Goal: Information Seeking & Learning: Learn about a topic

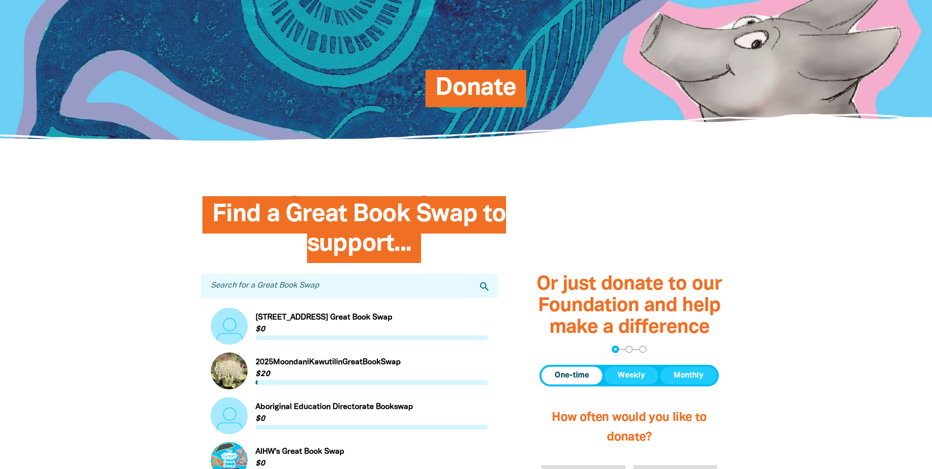
click at [269, 320] on link "Link to [STREET_ADDRESS] Great Book Swap" at bounding box center [350, 326] width 278 height 37
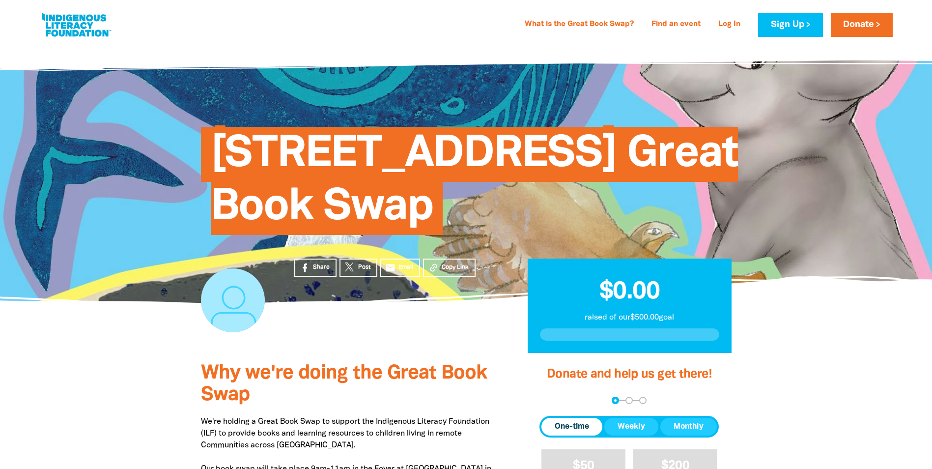
scroll to position [295, 0]
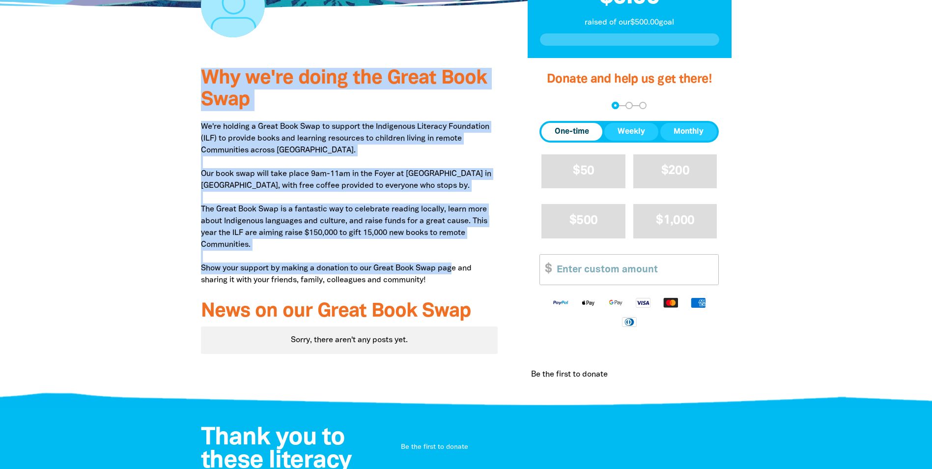
drag, startPoint x: 205, startPoint y: 72, endPoint x: 455, endPoint y: 273, distance: 320.5
click at [455, 273] on div "Why we're doing the Great Book Swap We're holding a Great Book Swap to support …" at bounding box center [349, 230] width 327 height 344
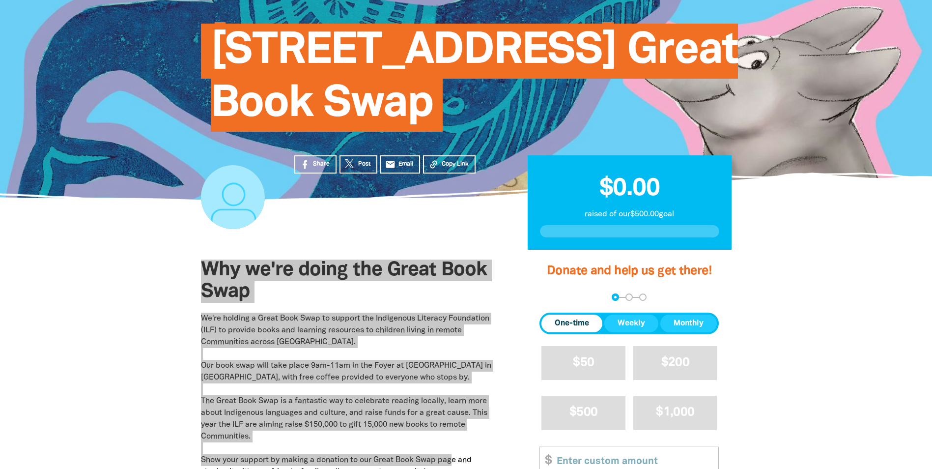
scroll to position [0, 0]
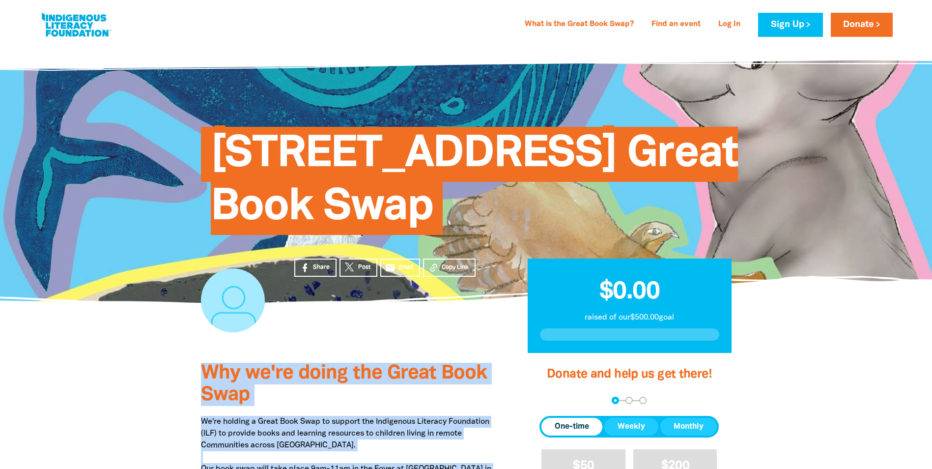
drag, startPoint x: 373, startPoint y: 329, endPoint x: 385, endPoint y: 345, distance: 20.3
click at [373, 329] on div "Share Post email Email Copy Link" at bounding box center [396, 328] width 233 height 51
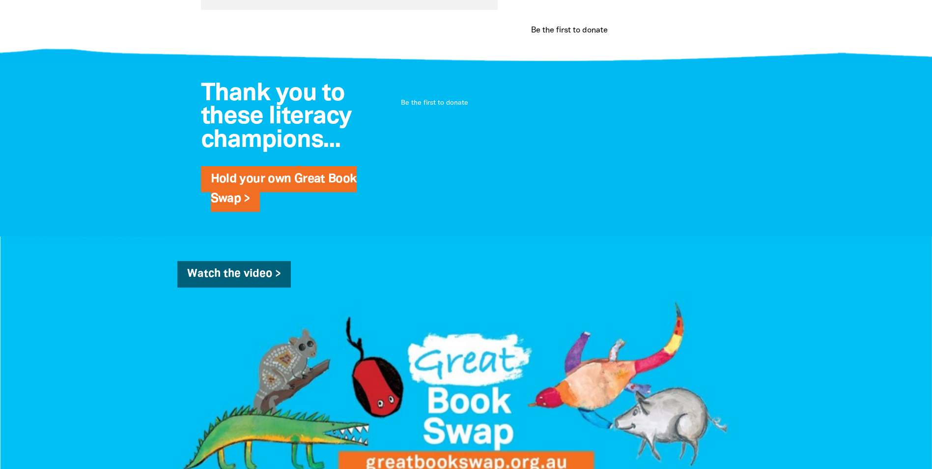
scroll to position [246, 0]
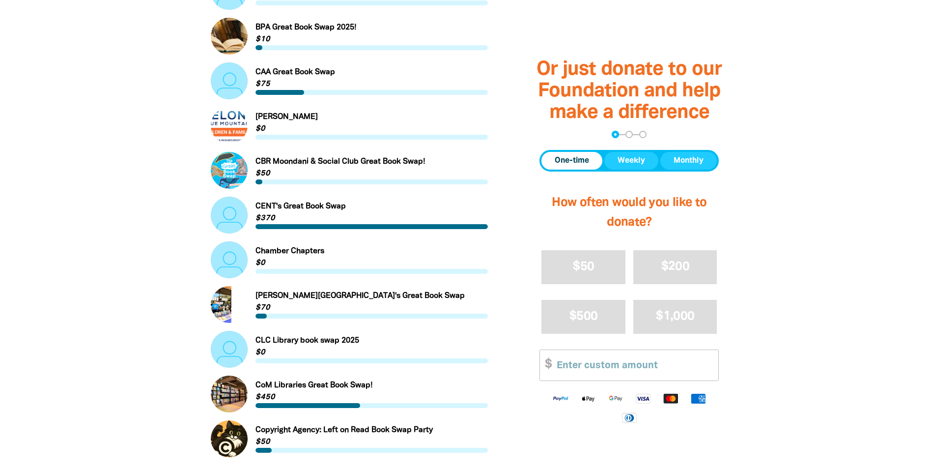
scroll to position [885, 0]
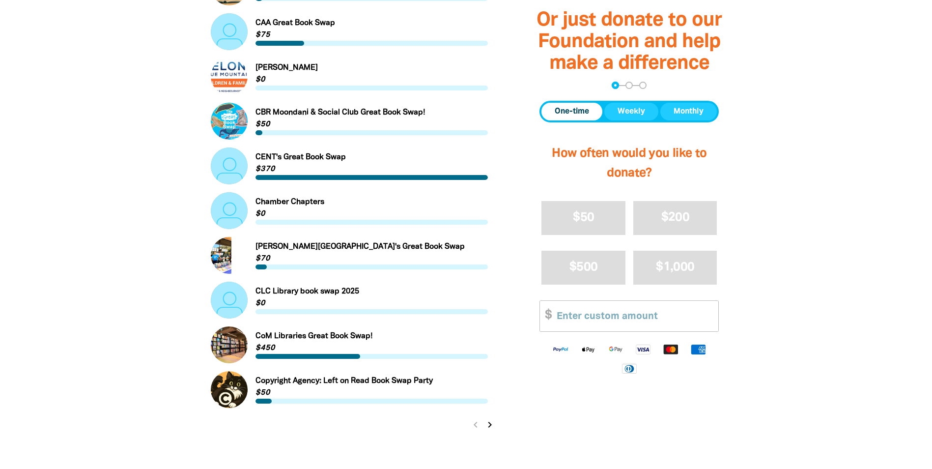
click at [489, 422] on icon "chevron_right" at bounding box center [490, 425] width 12 height 12
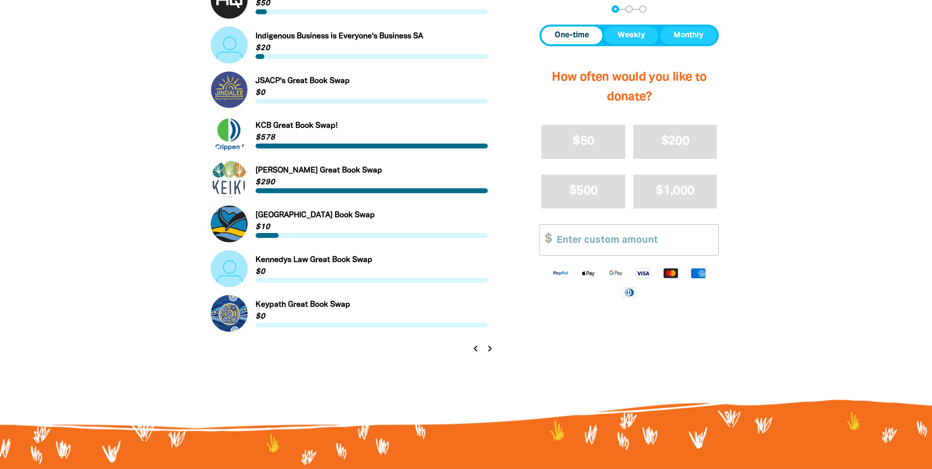
scroll to position [983, 0]
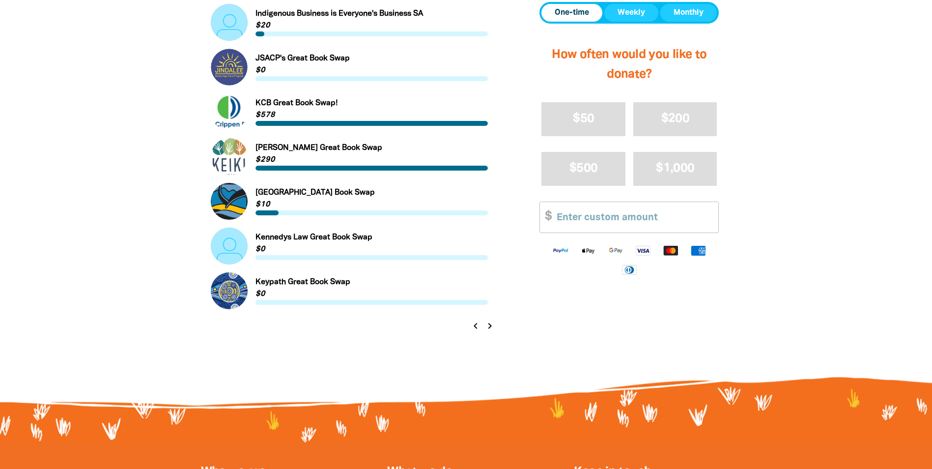
click at [492, 324] on icon "chevron_right" at bounding box center [490, 326] width 12 height 12
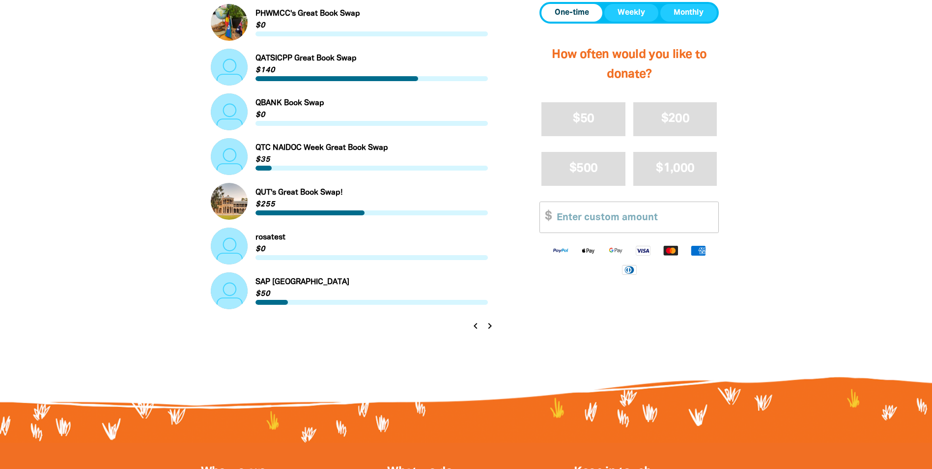
click at [491, 327] on icon "chevron_right" at bounding box center [490, 326] width 12 height 12
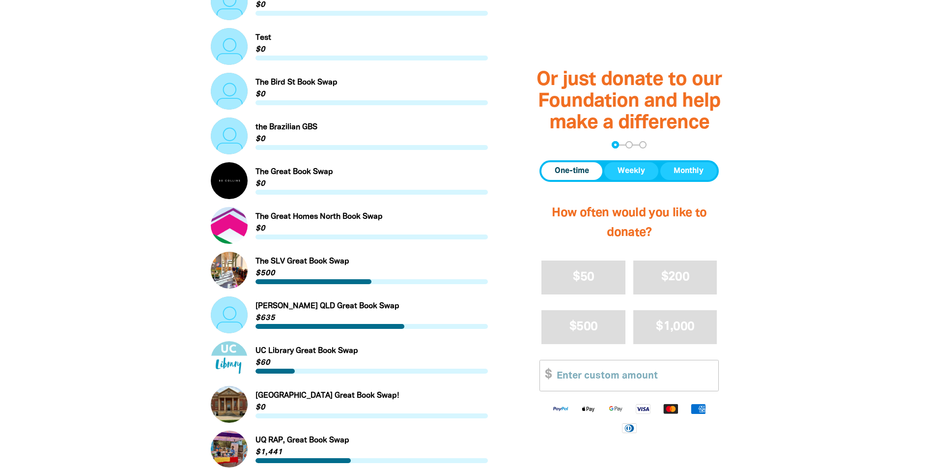
scroll to position [885, 0]
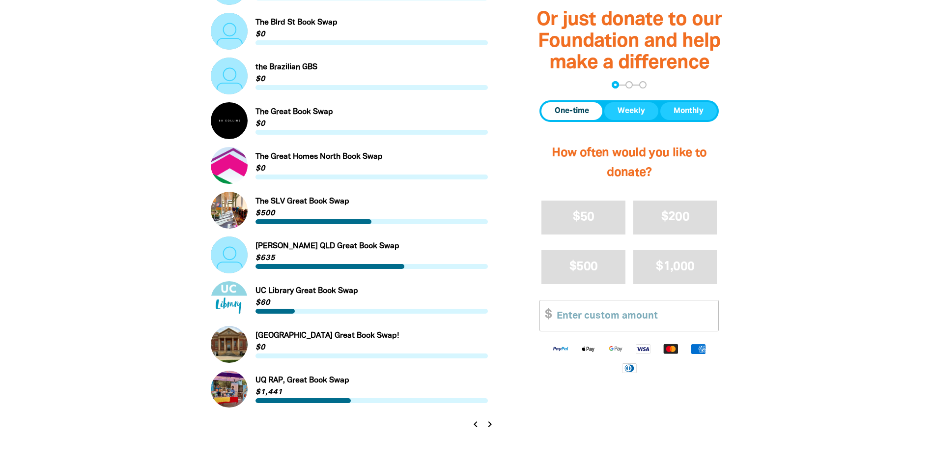
click at [490, 424] on icon "chevron_right" at bounding box center [490, 424] width 12 height 12
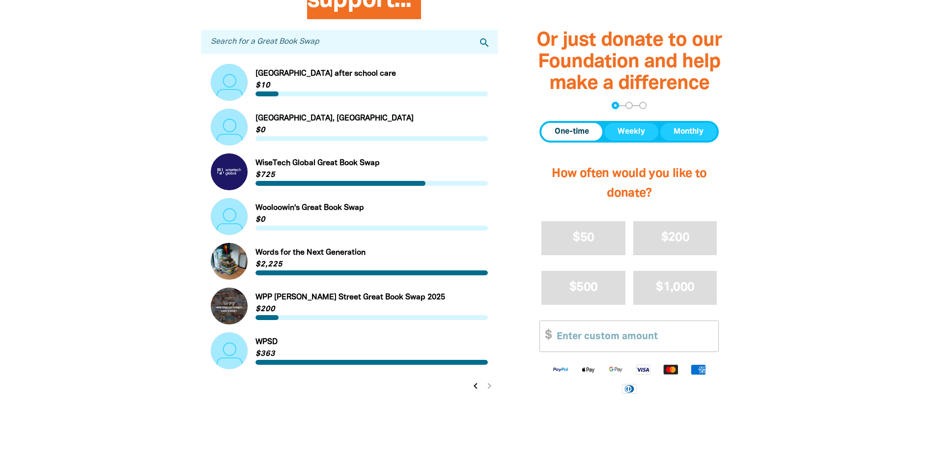
scroll to position [334, 0]
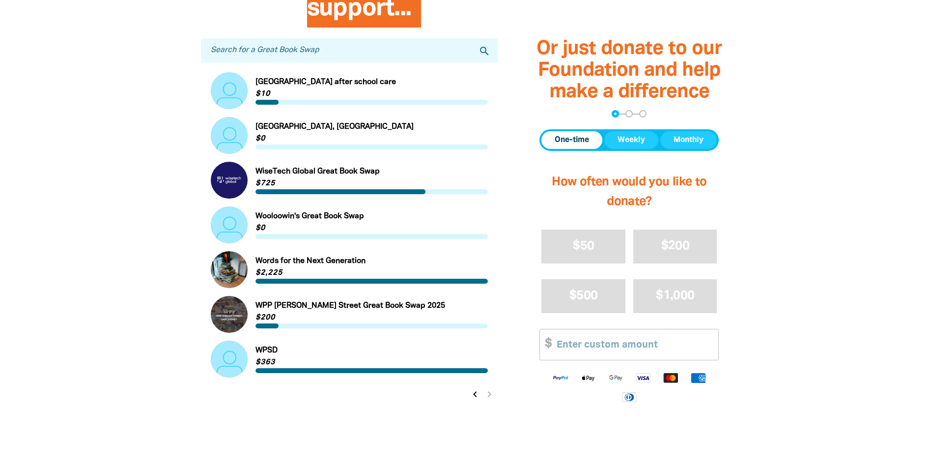
click at [474, 398] on icon "chevron_left" at bounding box center [475, 394] width 12 height 12
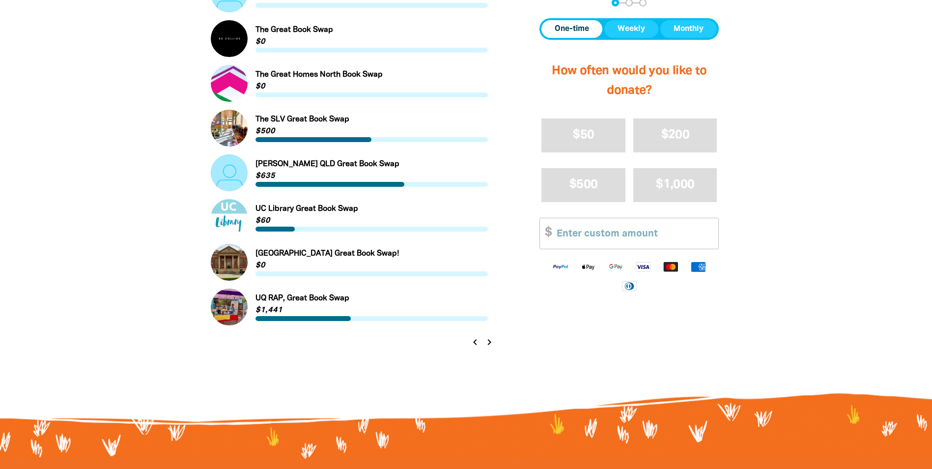
scroll to position [1038, 0]
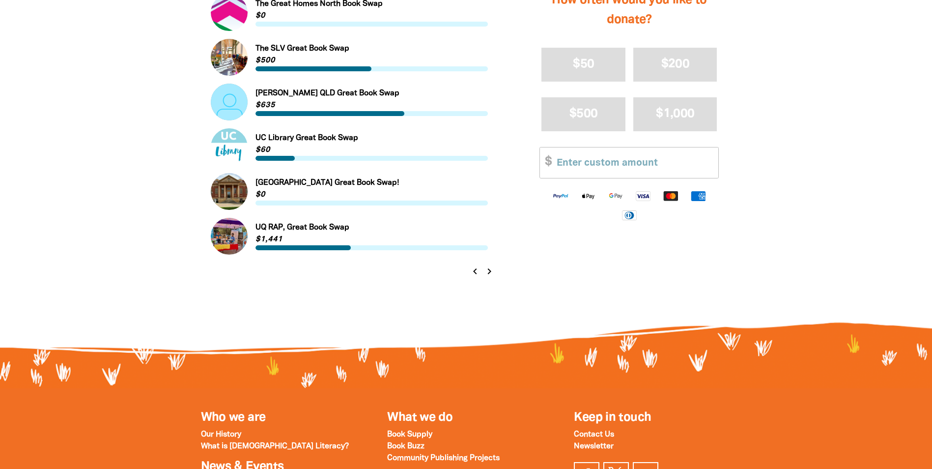
click at [474, 273] on icon "chevron_left" at bounding box center [475, 271] width 12 height 12
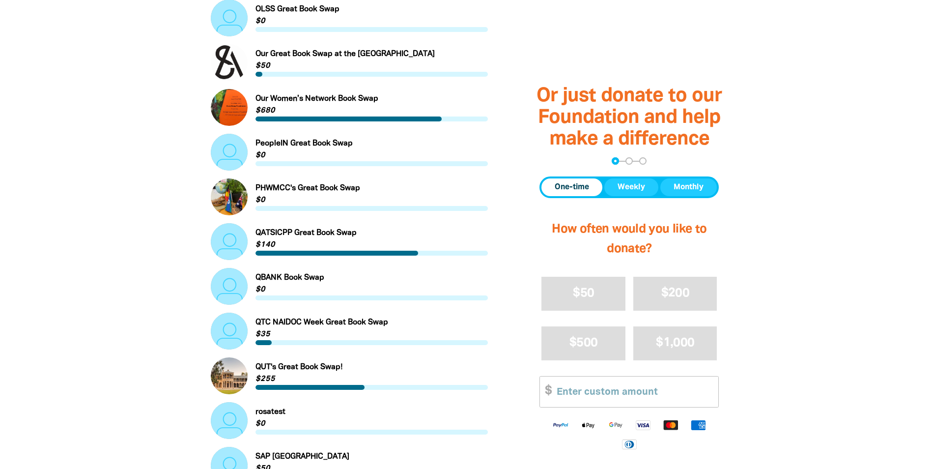
scroll to position [1032, 0]
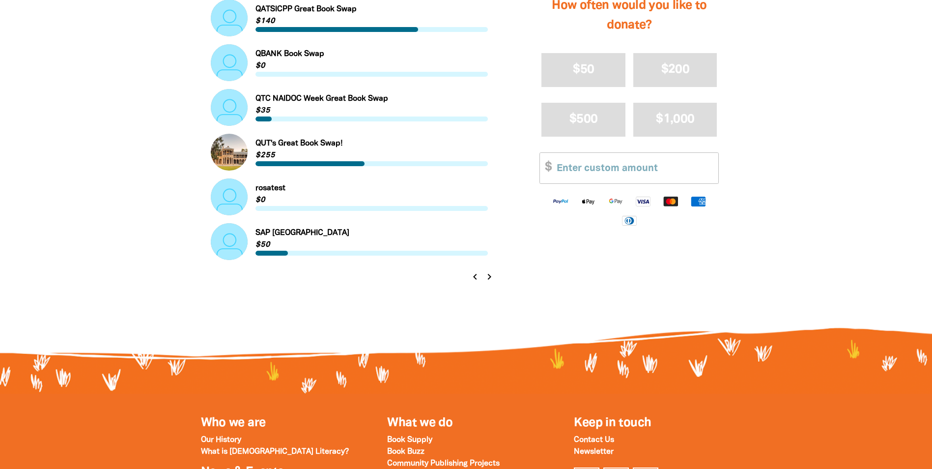
click at [474, 278] on icon "chevron_left" at bounding box center [475, 277] width 12 height 12
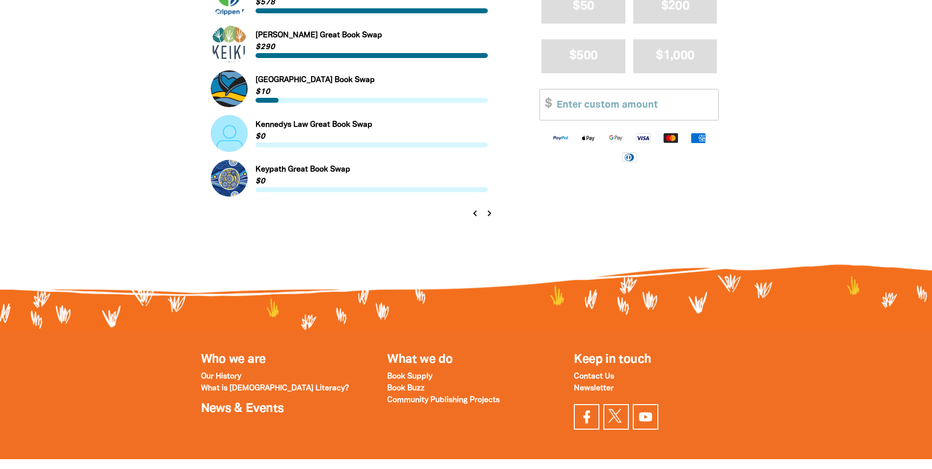
scroll to position [1097, 0]
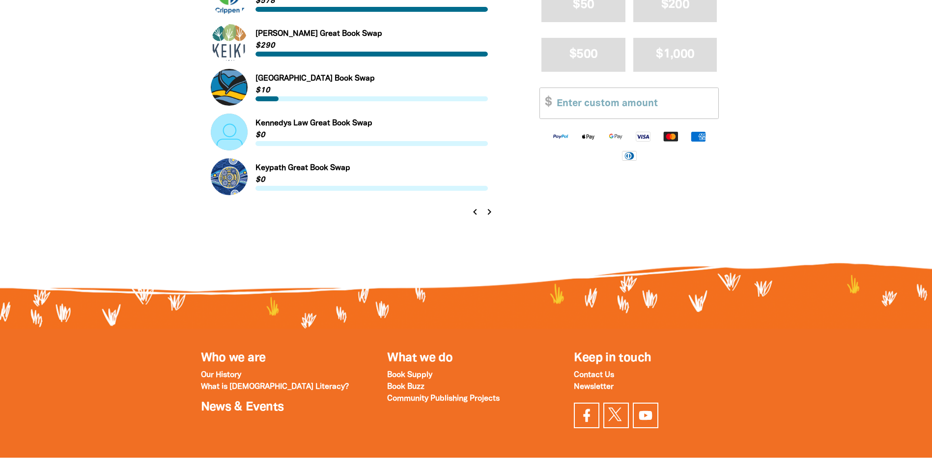
click at [476, 211] on icon "chevron_left" at bounding box center [475, 212] width 12 height 12
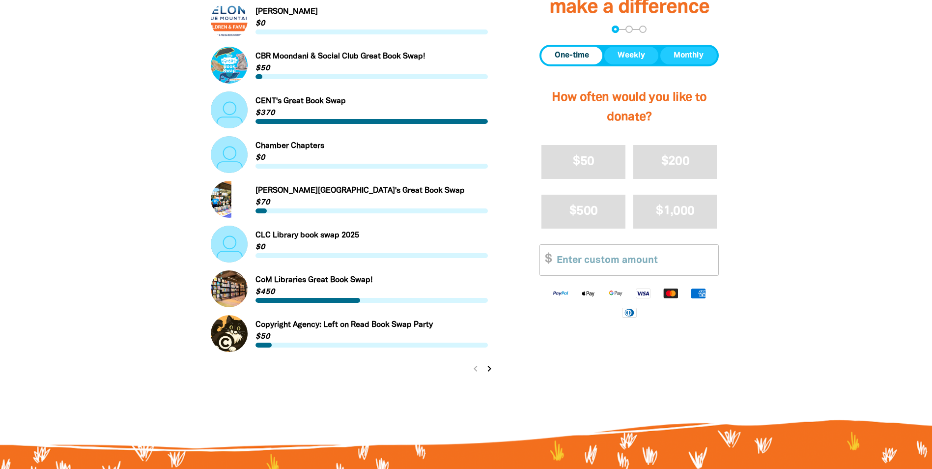
scroll to position [983, 0]
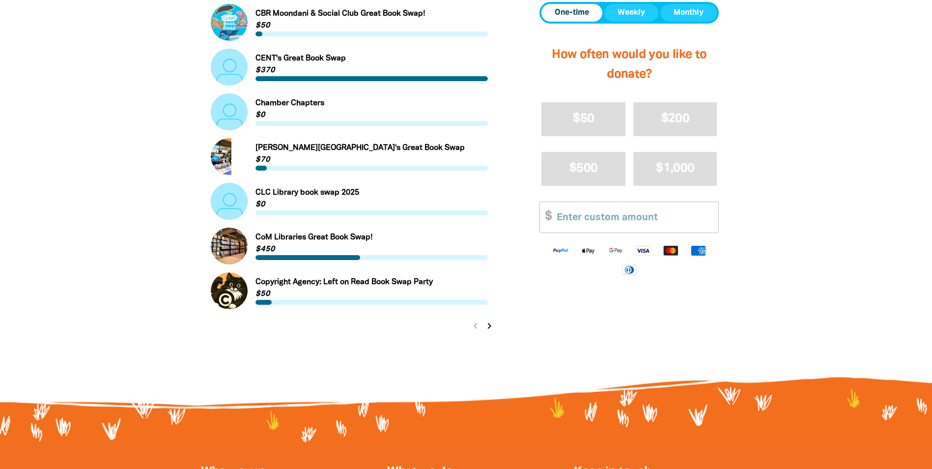
click at [474, 327] on div "chevron_left chevron_right" at bounding box center [482, 326] width 31 height 18
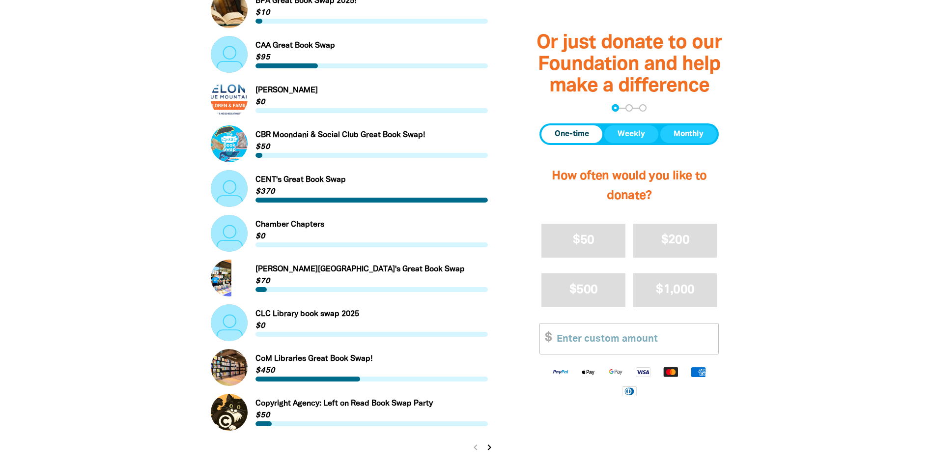
scroll to position [1032, 0]
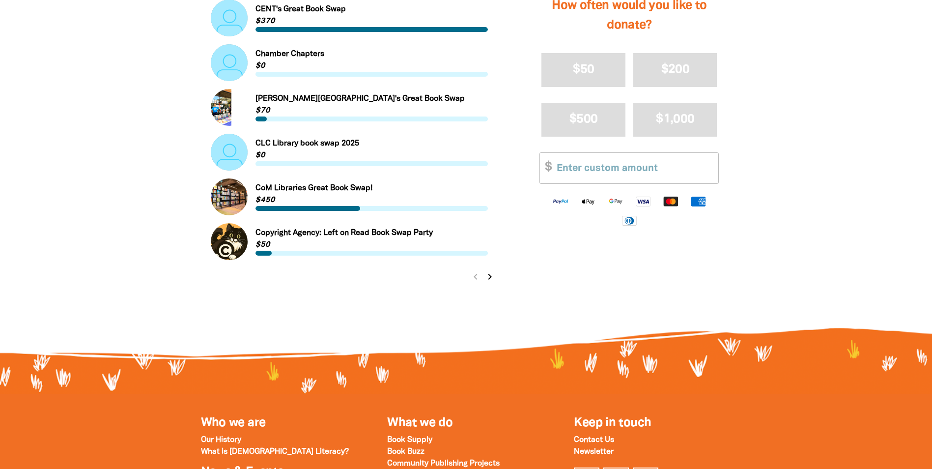
click at [487, 279] on icon "chevron_right" at bounding box center [490, 277] width 12 height 12
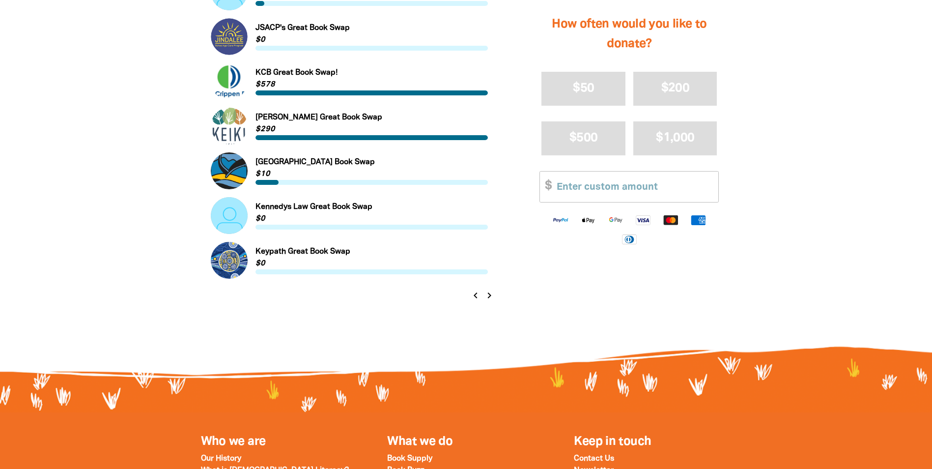
scroll to position [1082, 0]
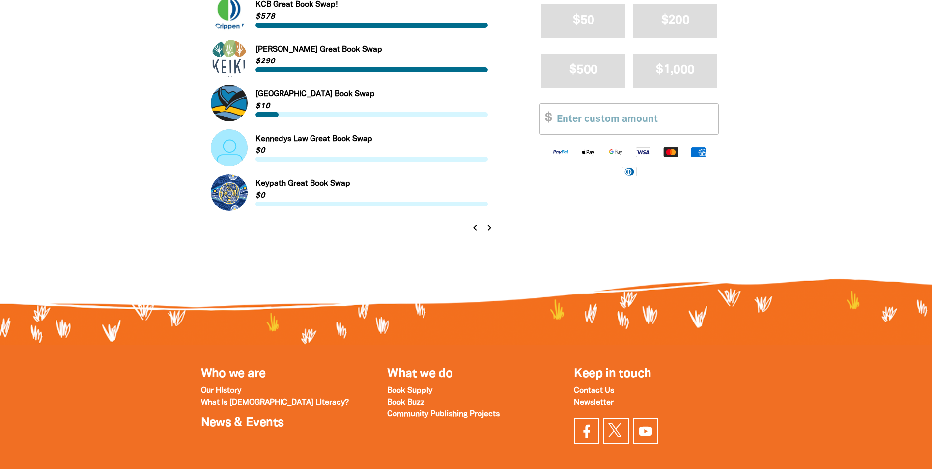
drag, startPoint x: 480, startPoint y: 224, endPoint x: 478, endPoint y: 233, distance: 9.7
click at [480, 224] on icon "chevron_left" at bounding box center [475, 228] width 12 height 12
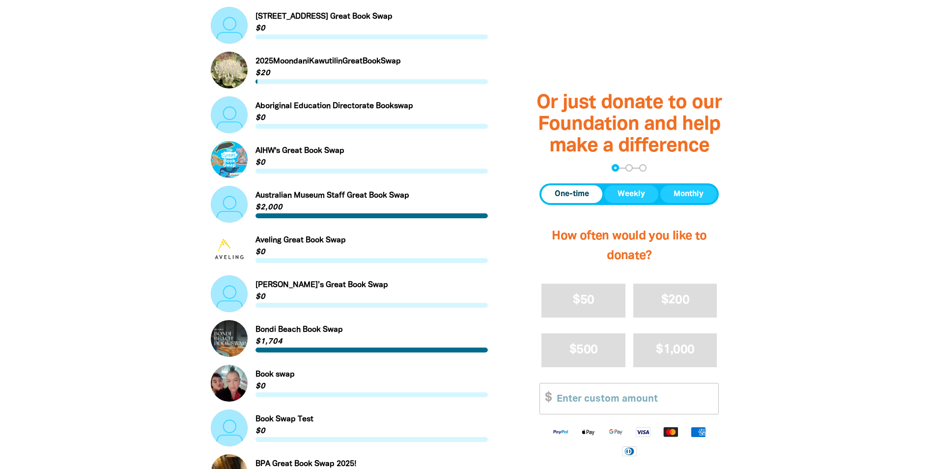
scroll to position [394, 0]
